Goal: Information Seeking & Learning: Learn about a topic

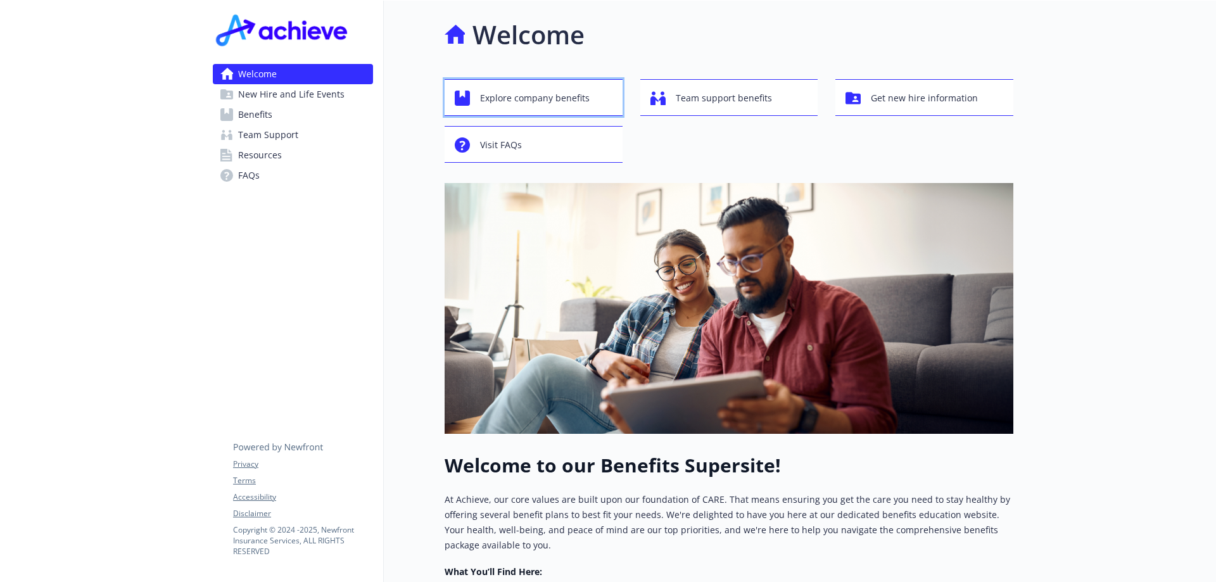
click at [572, 92] on span "Explore company benefits" at bounding box center [535, 98] width 110 height 24
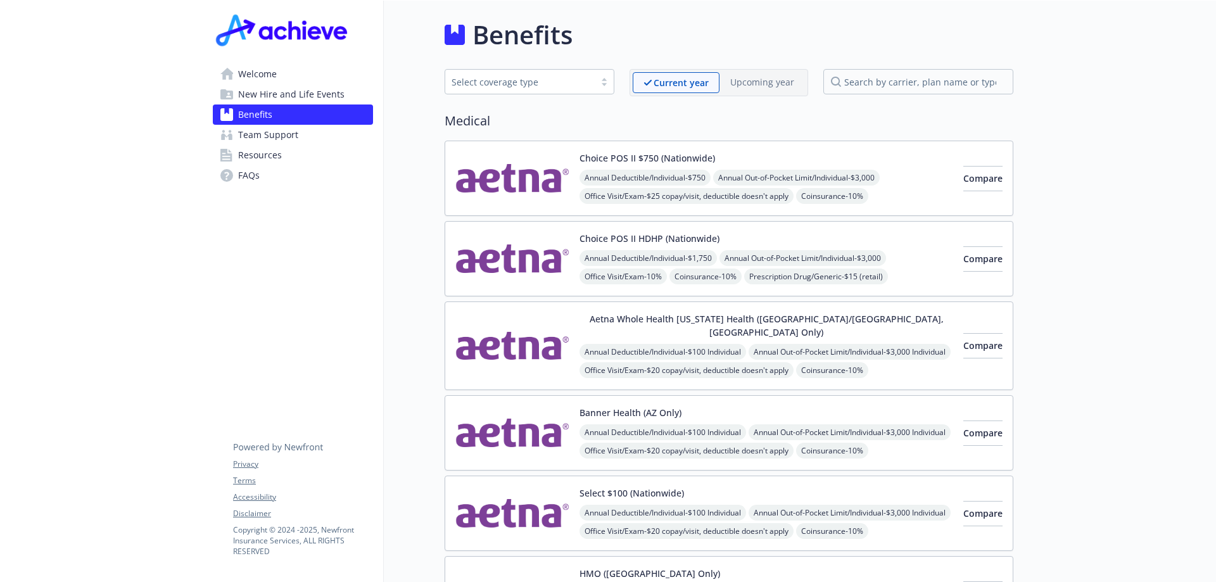
scroll to position [190, 0]
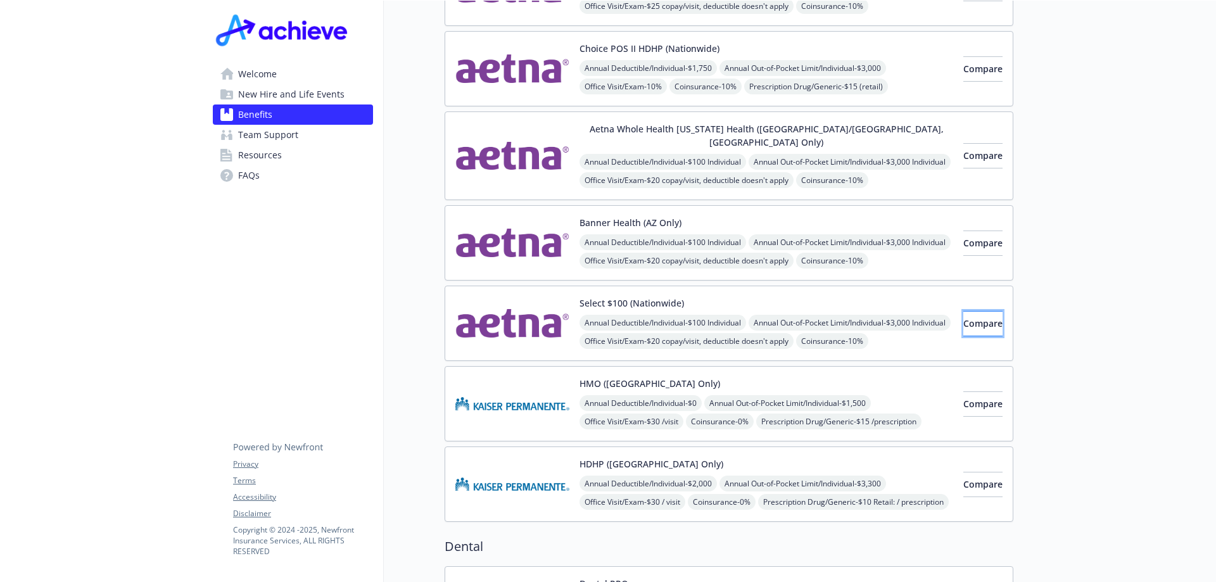
click at [965, 317] on span "Compare" at bounding box center [983, 323] width 39 height 12
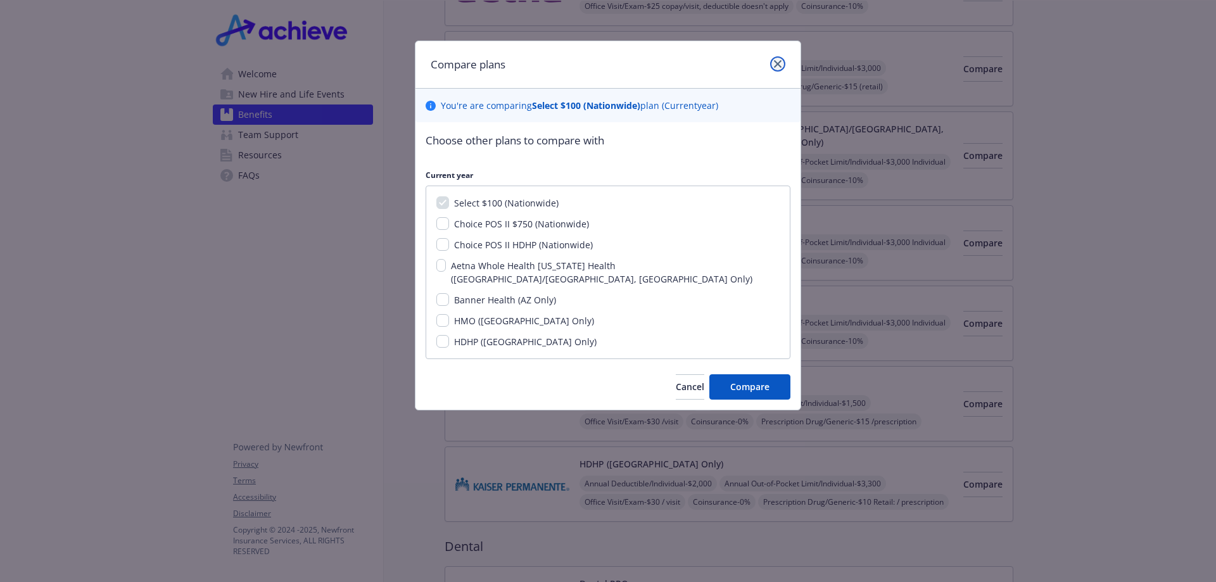
click at [778, 64] on icon "close" at bounding box center [778, 64] width 8 height 8
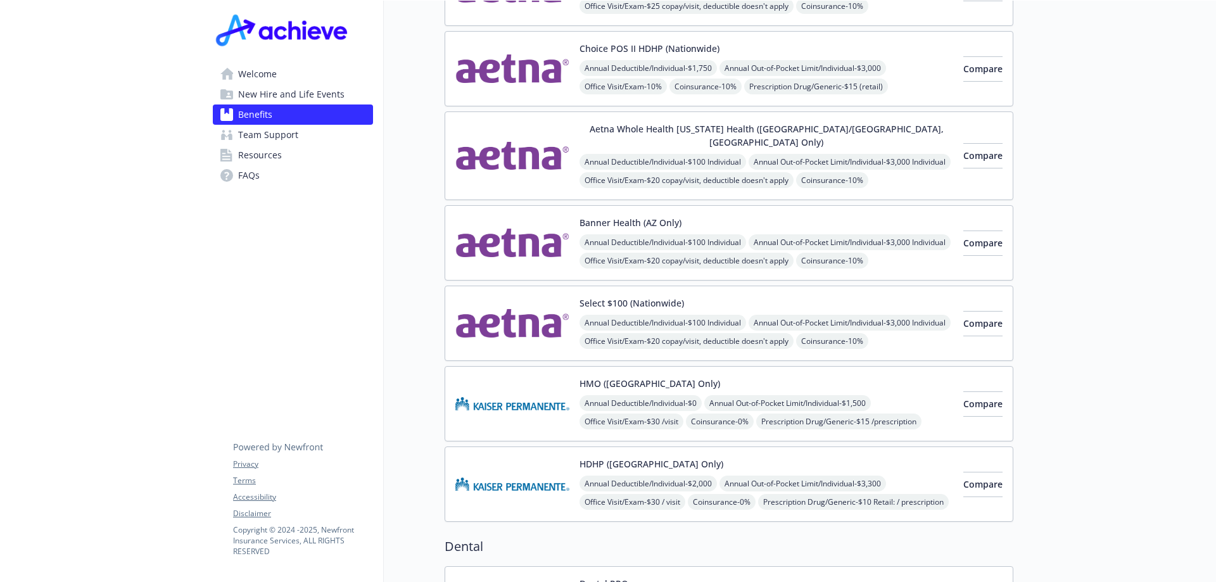
click at [598, 315] on span "Annual Deductible/Individual - $100 Individual" at bounding box center [663, 323] width 167 height 16
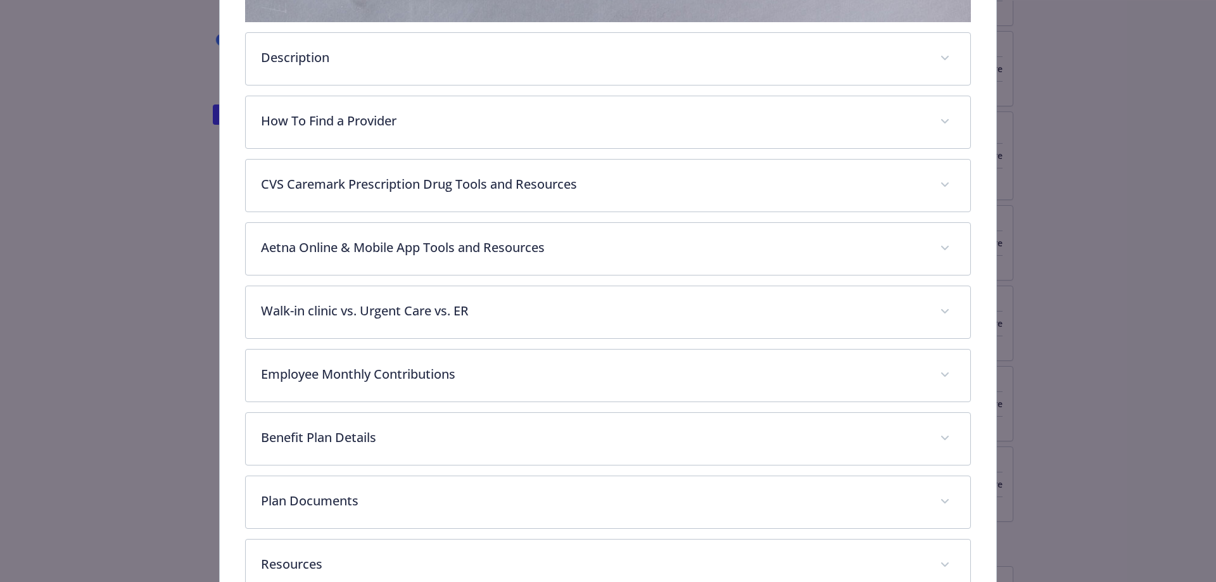
scroll to position [498, 0]
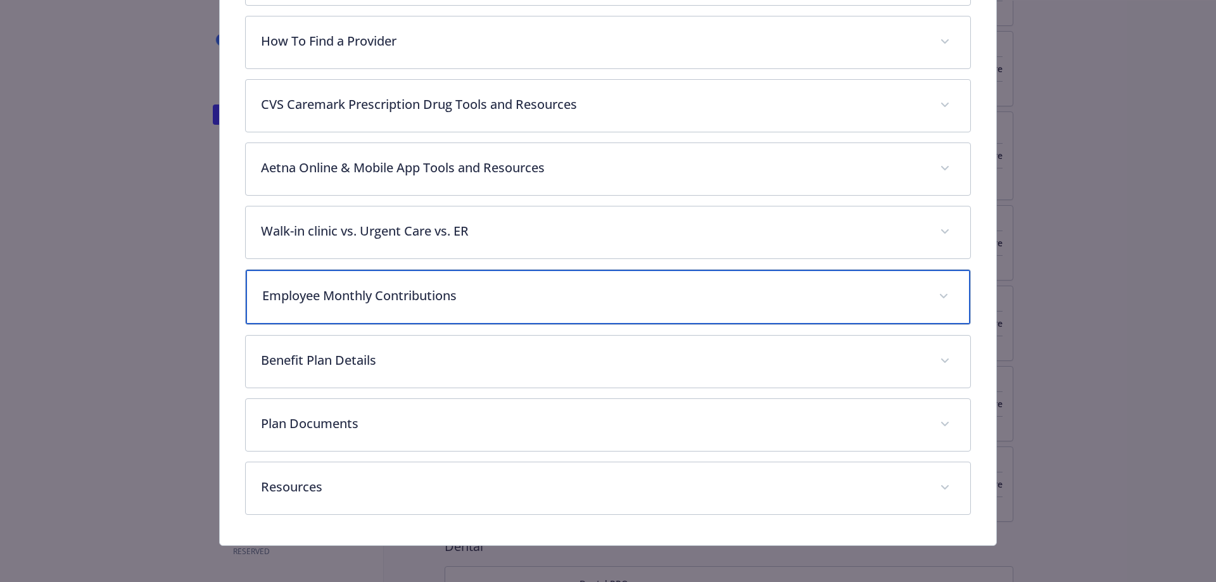
click at [712, 302] on p "Employee Monthly Contributions" at bounding box center [593, 295] width 662 height 19
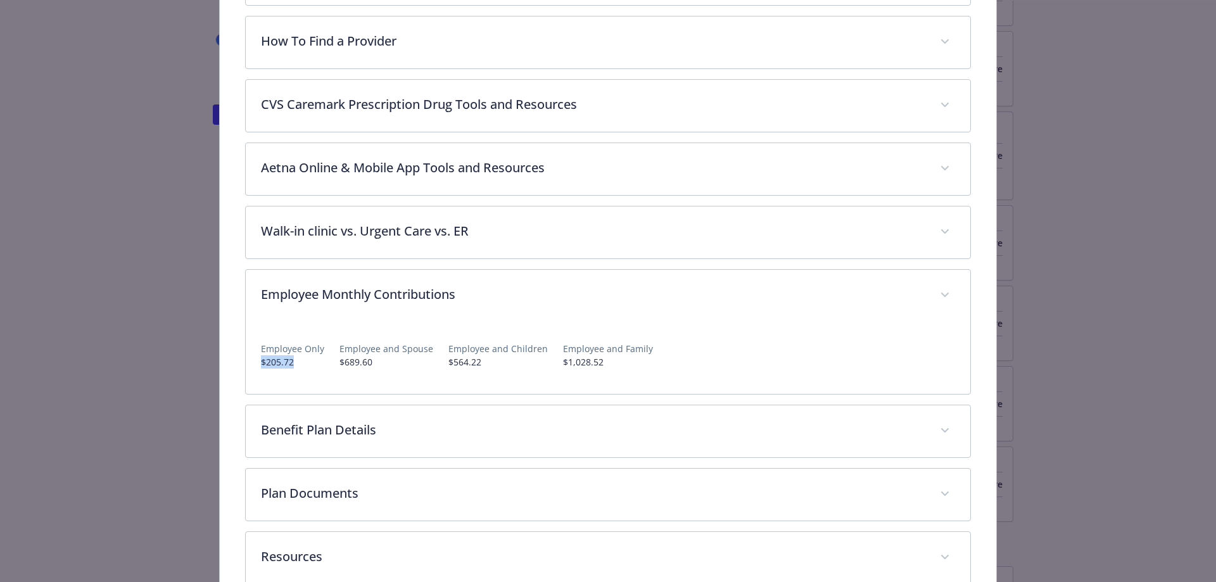
drag, startPoint x: 311, startPoint y: 364, endPoint x: 258, endPoint y: 358, distance: 53.0
click at [261, 358] on p "$205.72" at bounding box center [292, 361] width 63 height 13
click at [317, 365] on p "$205.72" at bounding box center [292, 361] width 63 height 13
drag, startPoint x: 300, startPoint y: 357, endPoint x: 258, endPoint y: 361, distance: 41.4
click at [261, 361] on p "$205.72" at bounding box center [292, 361] width 63 height 13
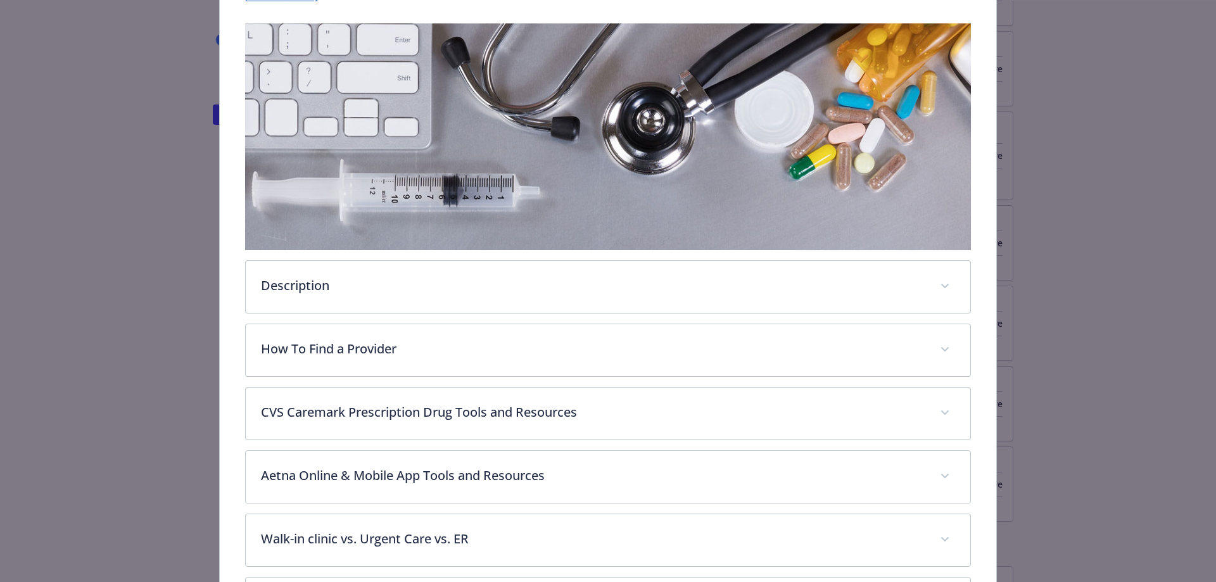
scroll to position [317, 0]
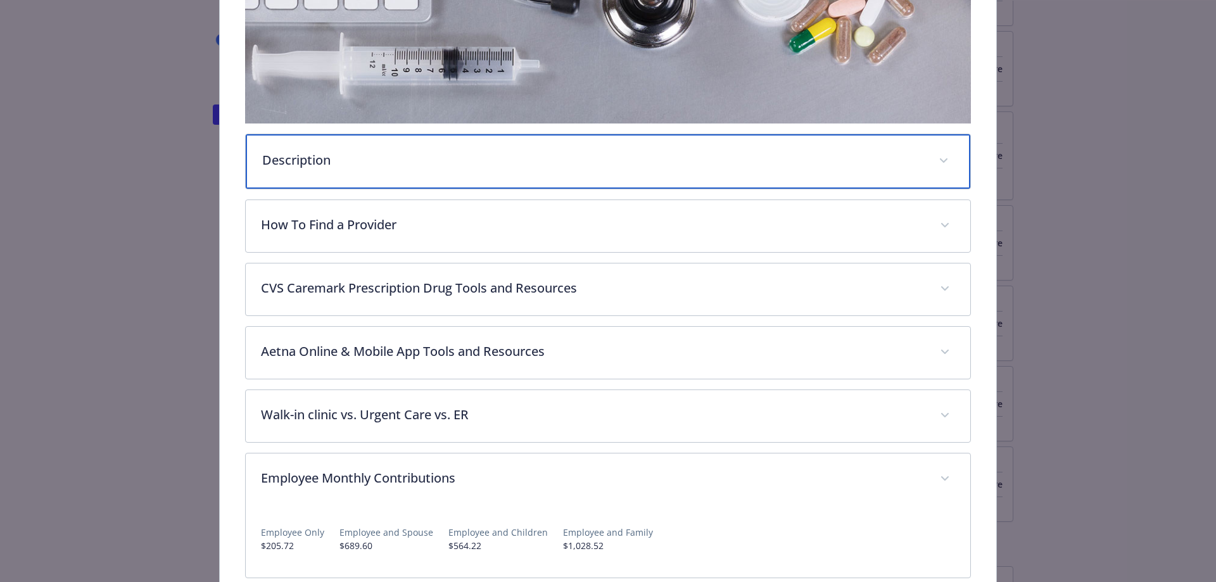
click at [934, 151] on span "details for plan Medical - Select $100 (Nationwide) - Medical EPO" at bounding box center [944, 161] width 20 height 20
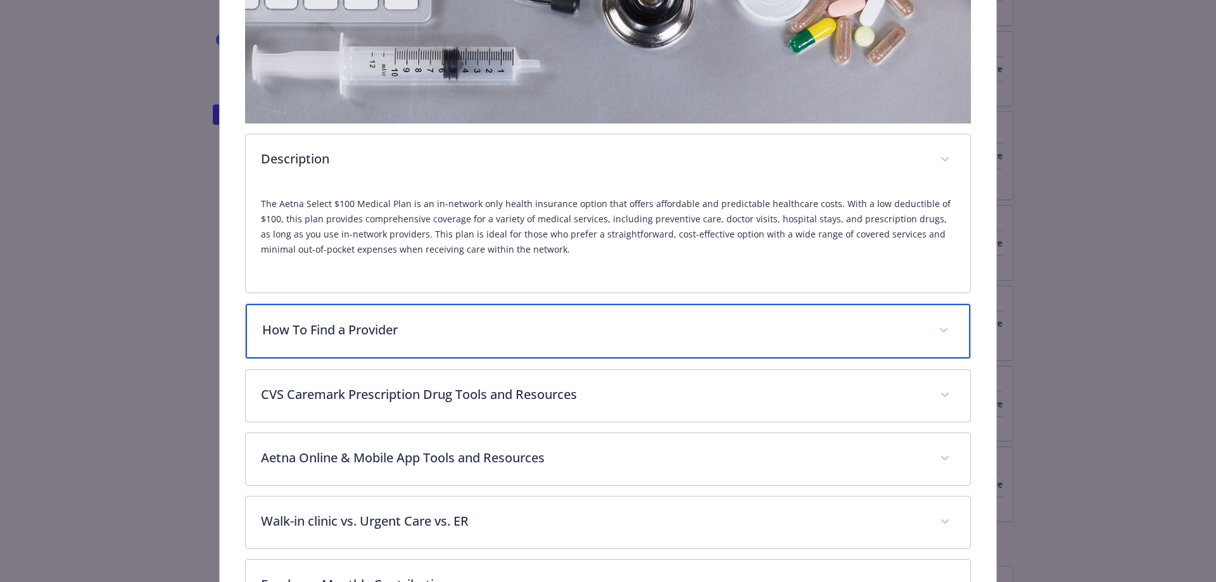
click at [940, 330] on icon "details for plan Medical - Select $100 (Nationwide) - Medical EPO" at bounding box center [944, 330] width 8 height 4
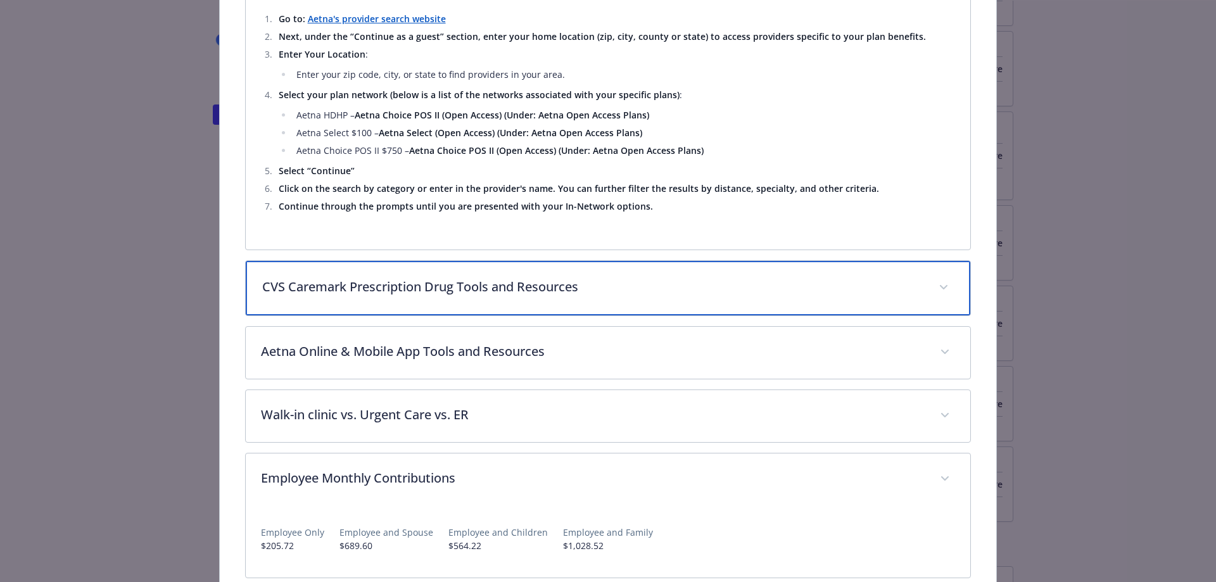
scroll to position [1708, 0]
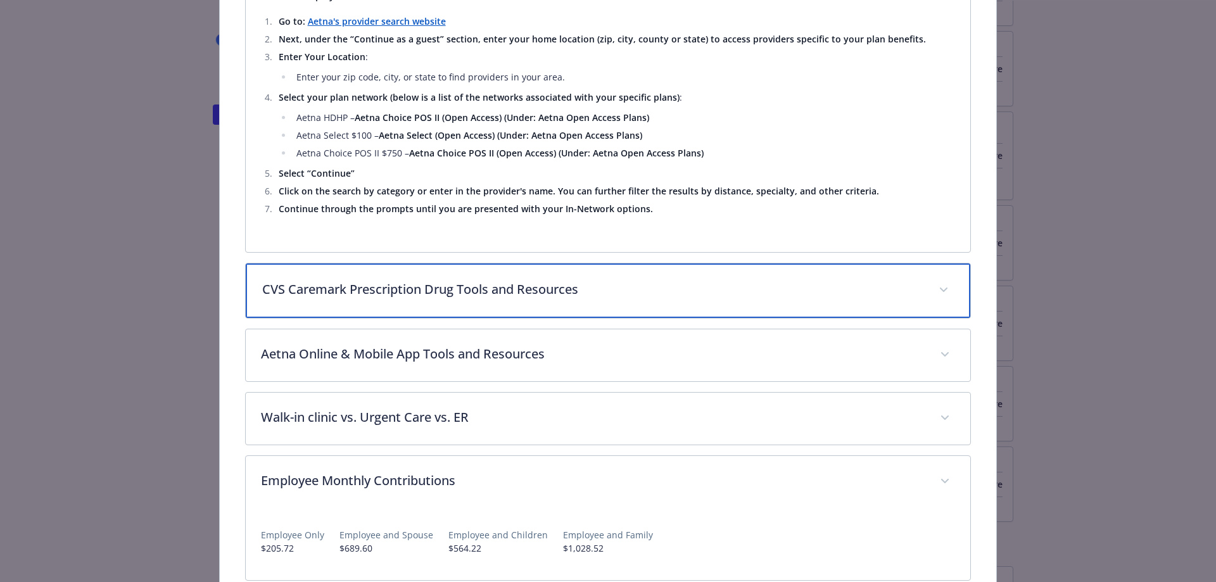
click at [940, 288] on icon "details for plan Medical - Select $100 (Nationwide) - Medical EPO" at bounding box center [944, 290] width 8 height 5
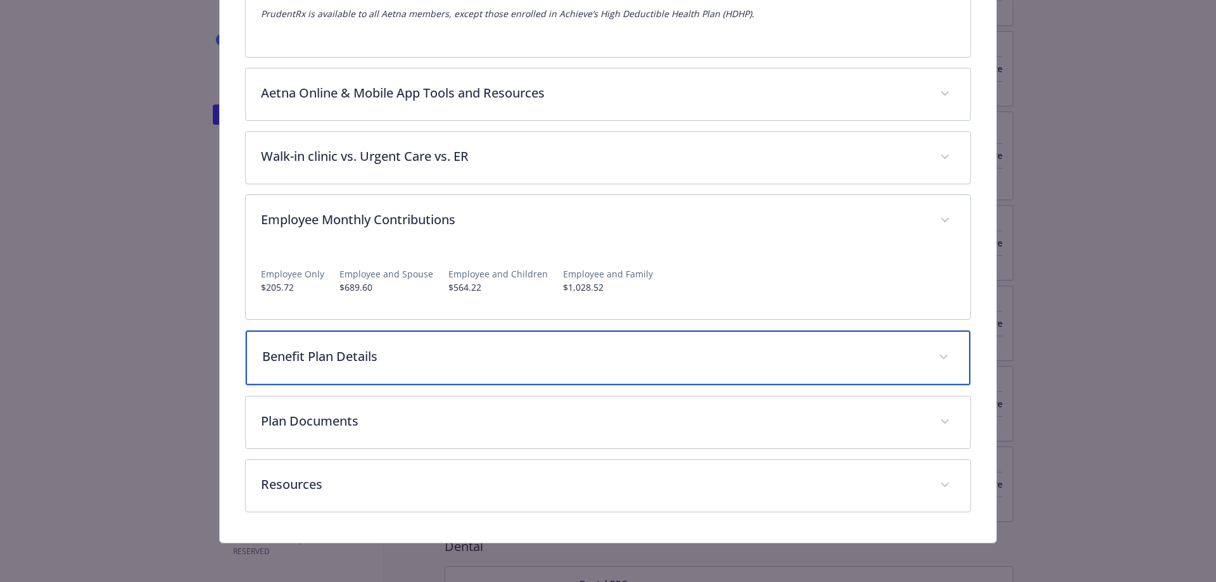
scroll to position [2957, 0]
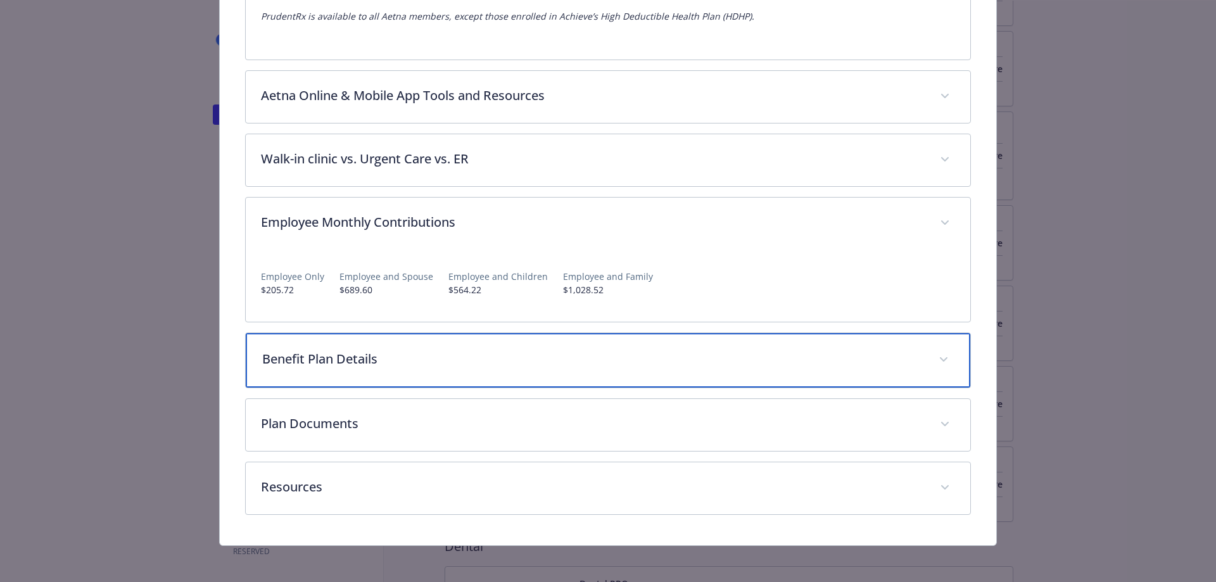
click at [936, 355] on span "details for plan Medical - Select $100 (Nationwide) - Medical EPO" at bounding box center [944, 360] width 20 height 20
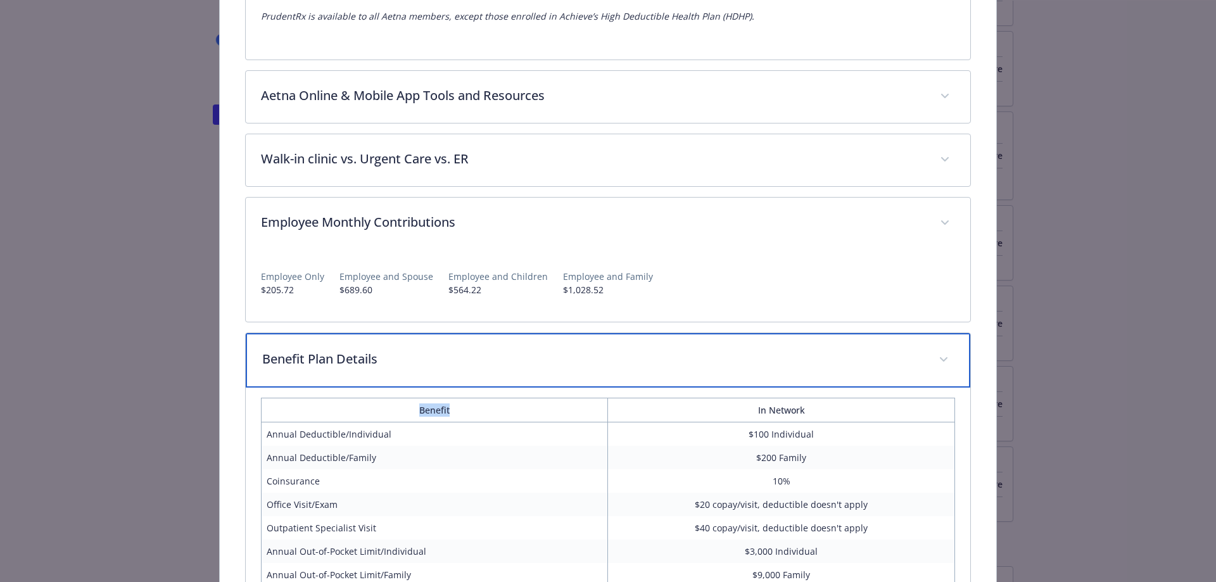
click at [936, 355] on span "details for plan Medical - Select $100 (Nationwide) - Medical EPO" at bounding box center [944, 360] width 20 height 20
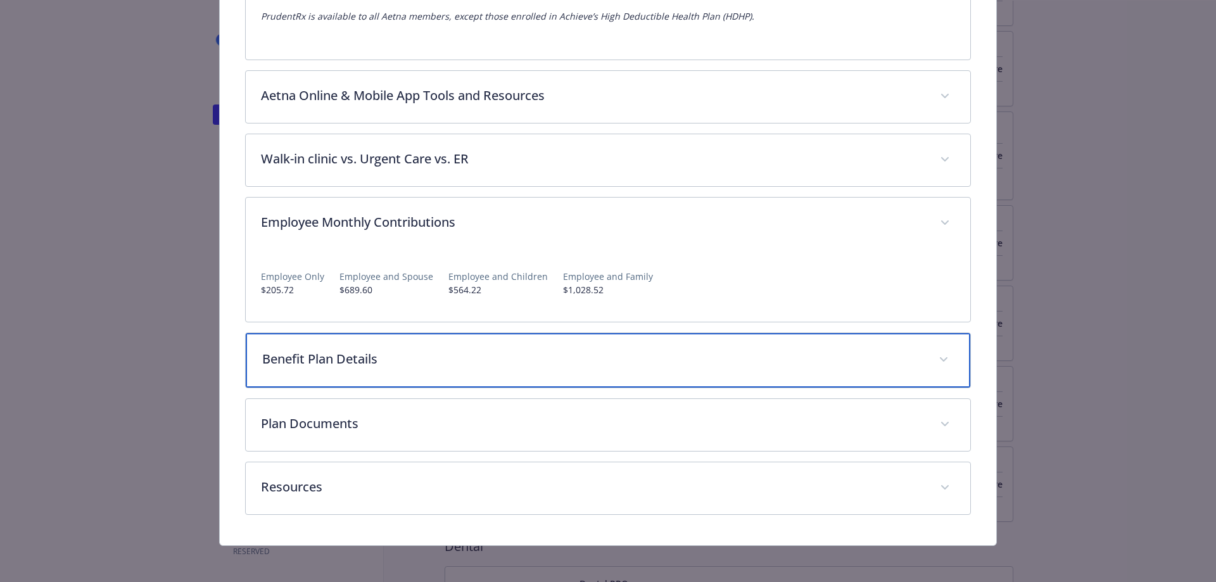
click at [936, 354] on span "details for plan Medical - Select $100 (Nationwide) - Medical EPO" at bounding box center [944, 360] width 20 height 20
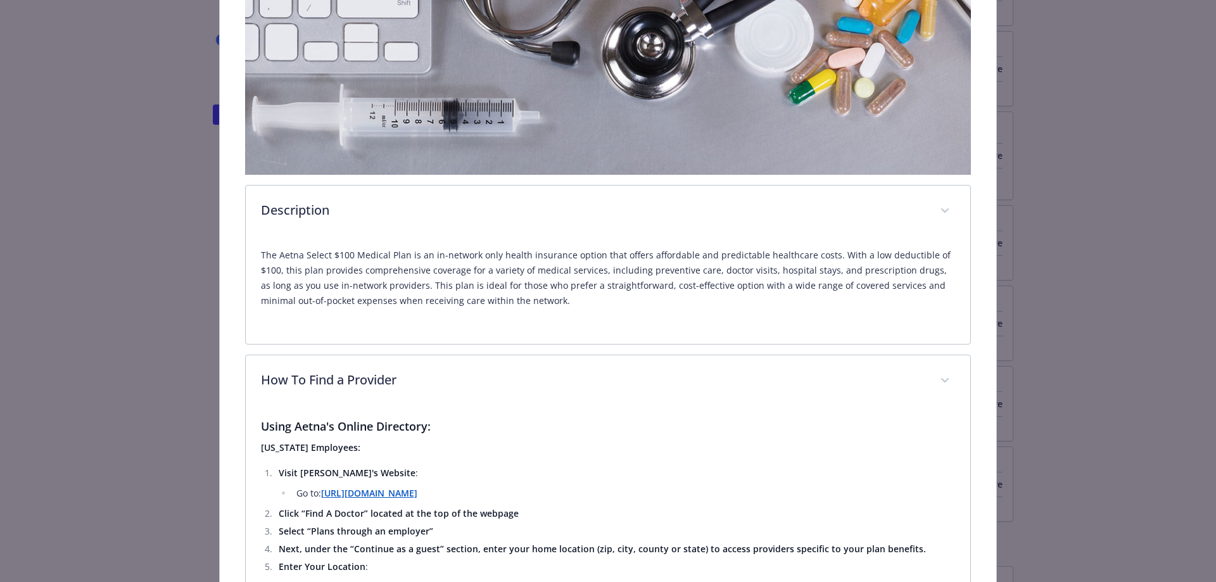
scroll to position [0, 0]
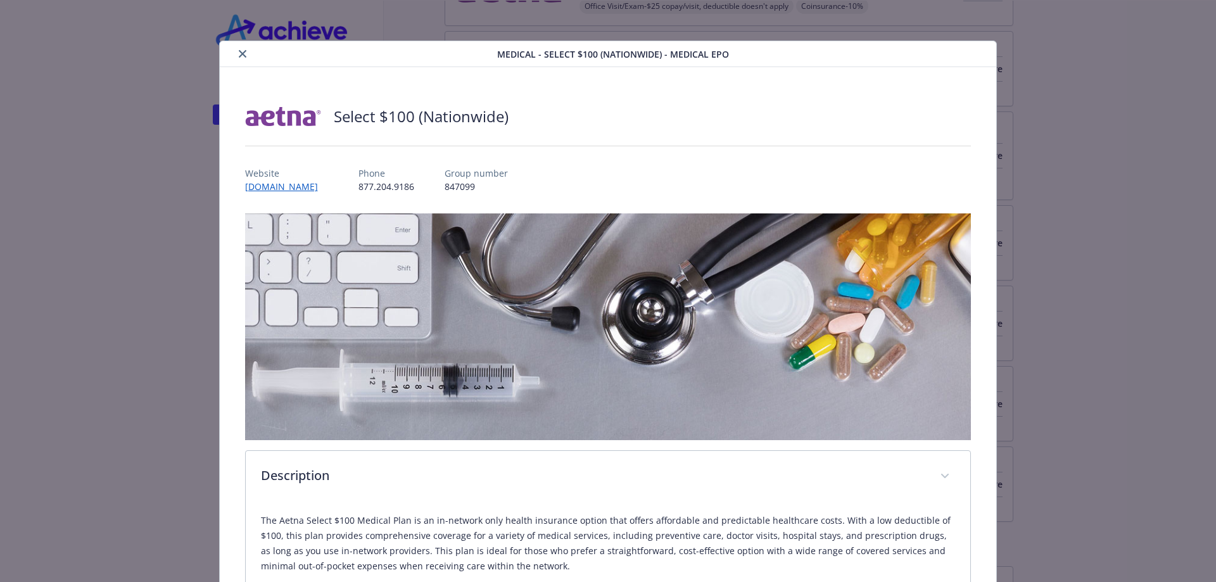
click at [245, 53] on button "close" at bounding box center [242, 53] width 15 height 15
